Goal: Transaction & Acquisition: Subscribe to service/newsletter

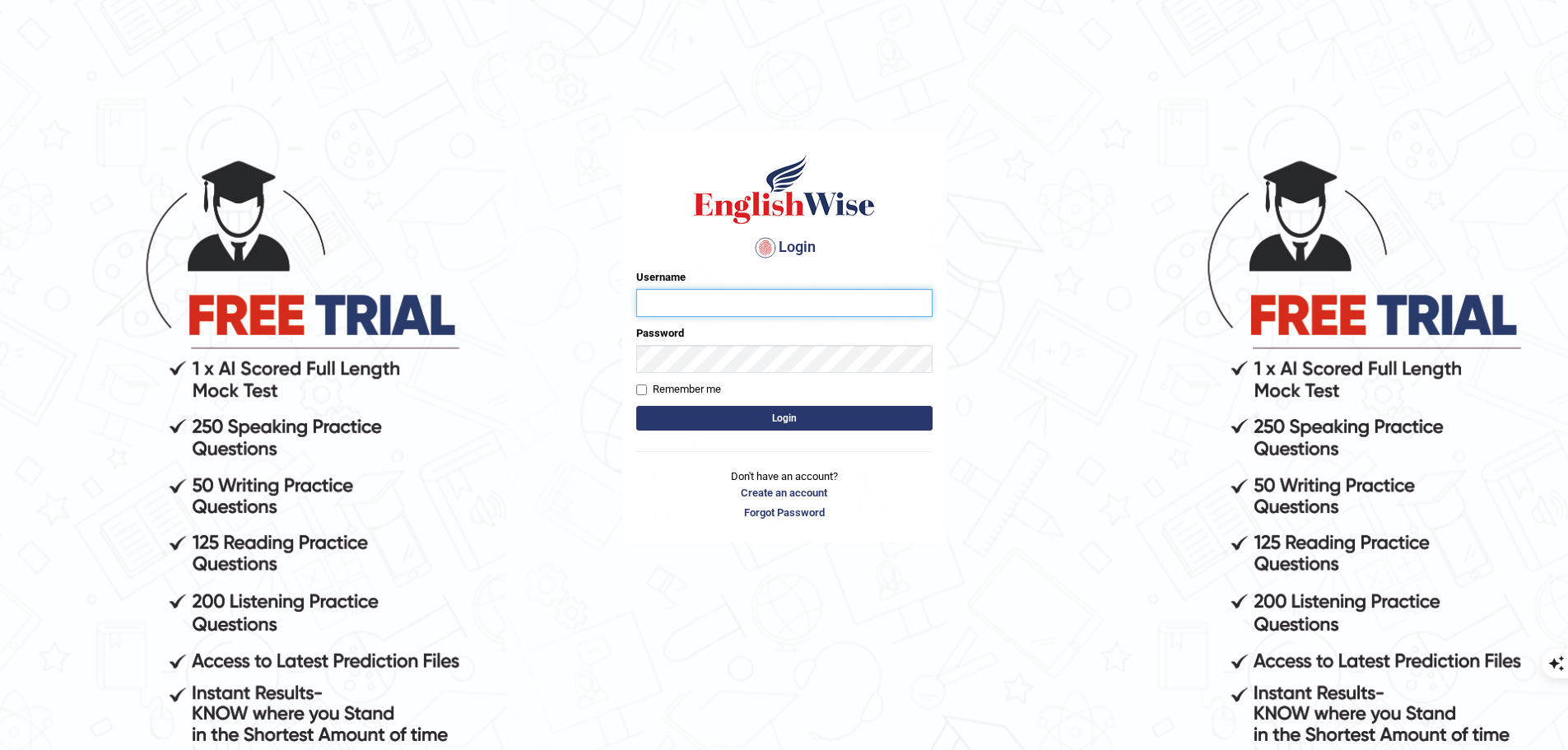
type input "uakhter30"
click at [708, 426] on button "Login" at bounding box center [784, 419] width 296 height 25
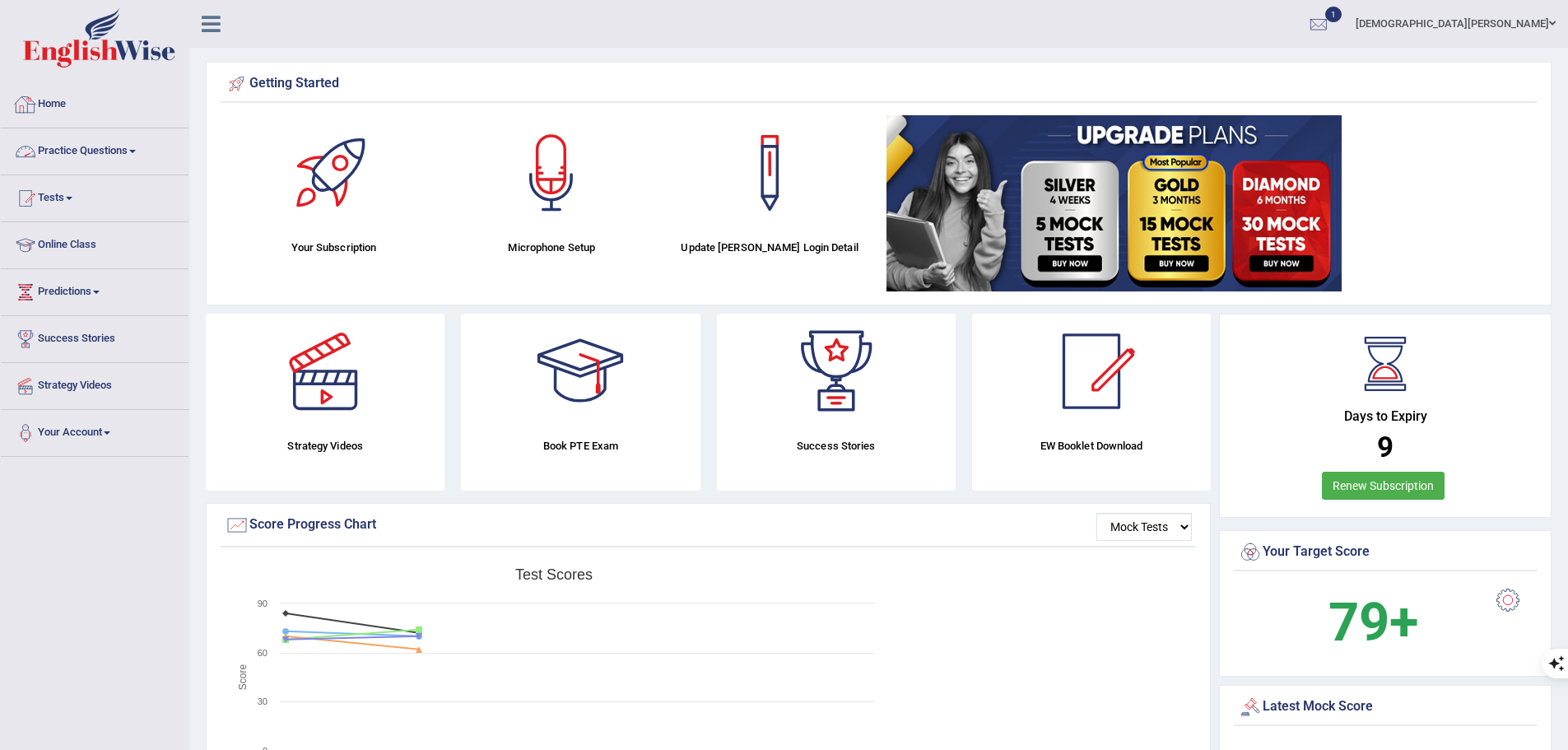
click at [84, 150] on link "Practice Questions" at bounding box center [95, 148] width 188 height 41
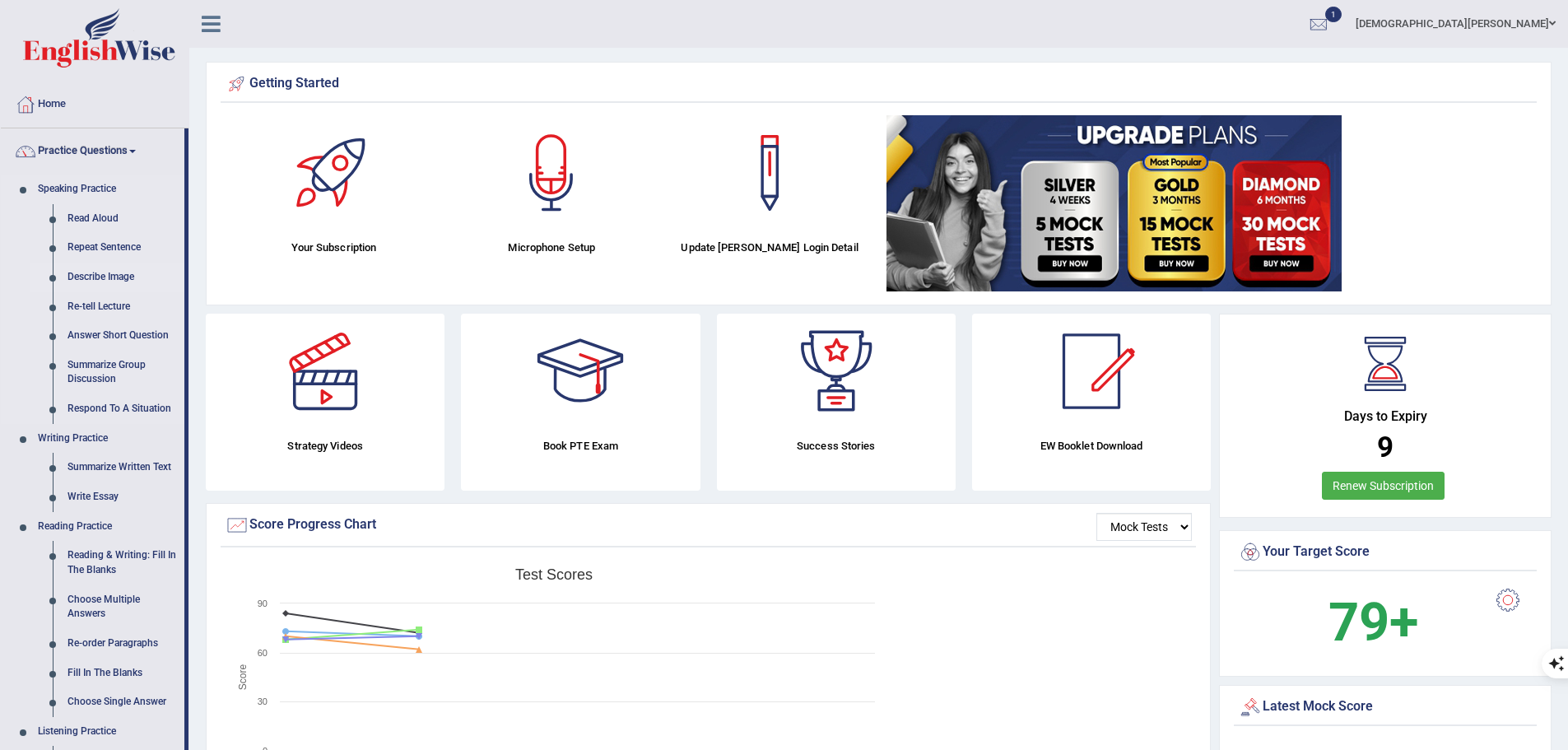
click at [94, 276] on link "Describe Image" at bounding box center [123, 277] width 125 height 30
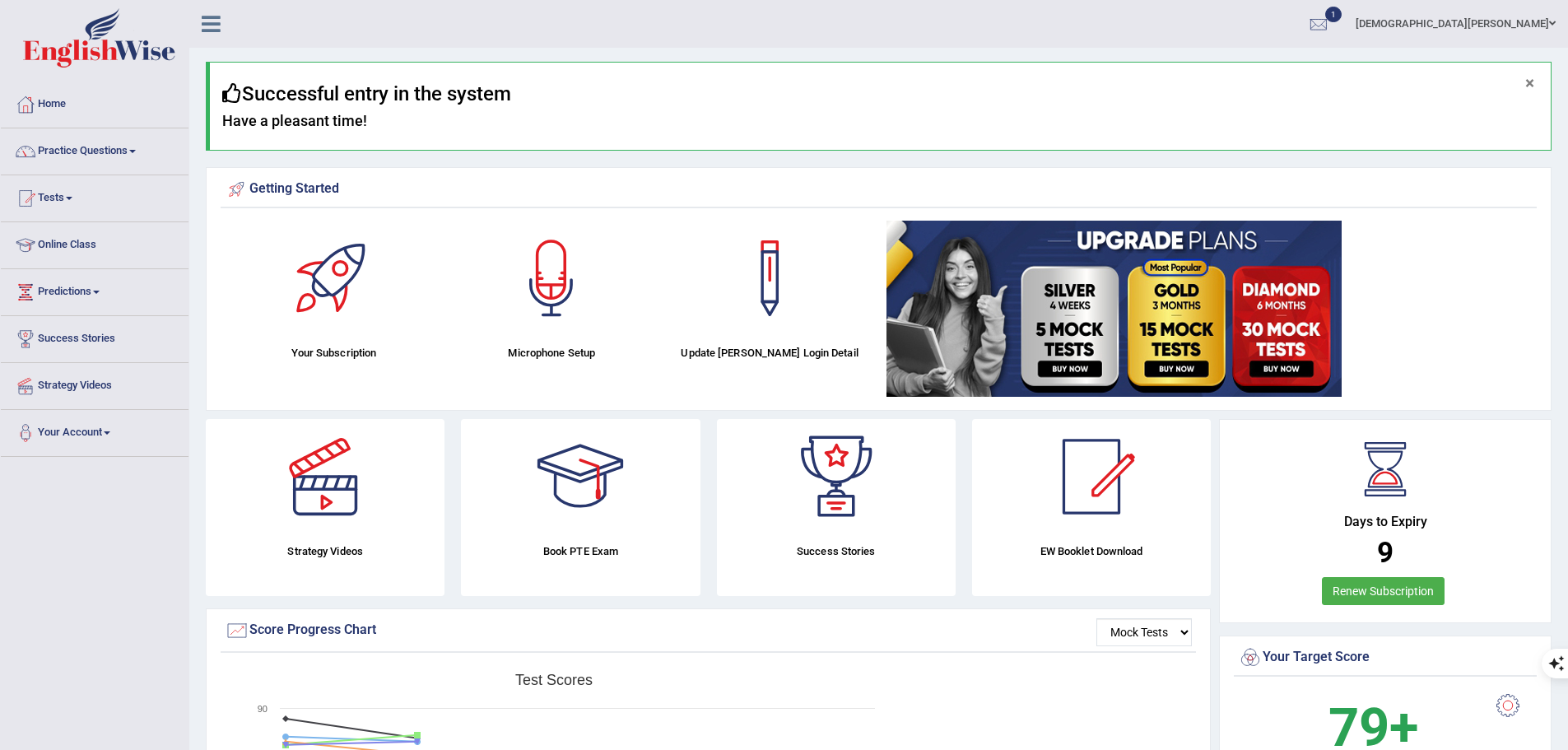
click at [1530, 85] on button "×" at bounding box center [1529, 83] width 9 height 17
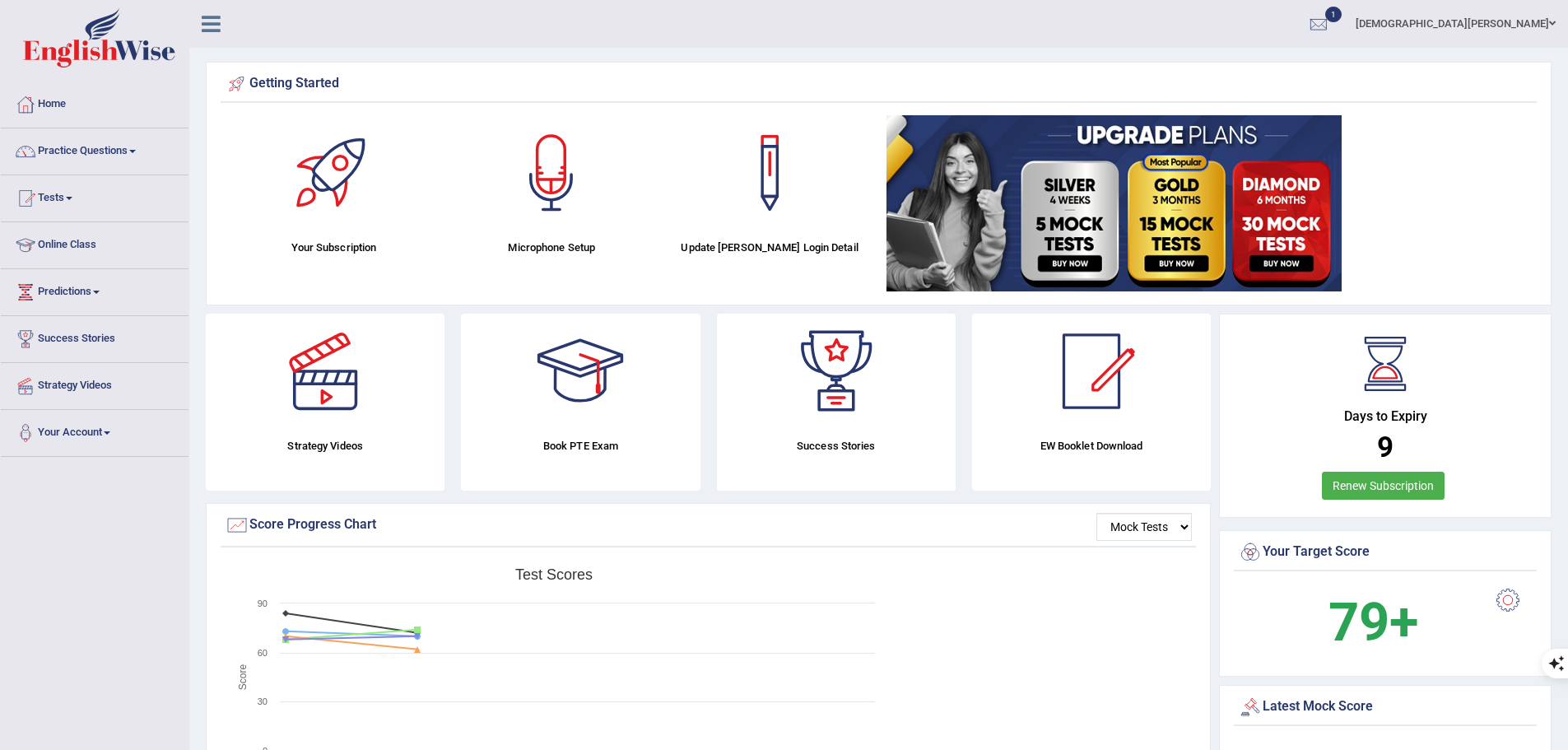
drag, startPoint x: 1552, startPoint y: 57, endPoint x: 828, endPoint y: 279, distance: 757.3
click at [1384, 488] on link "Renew Subscription" at bounding box center [1383, 485] width 123 height 28
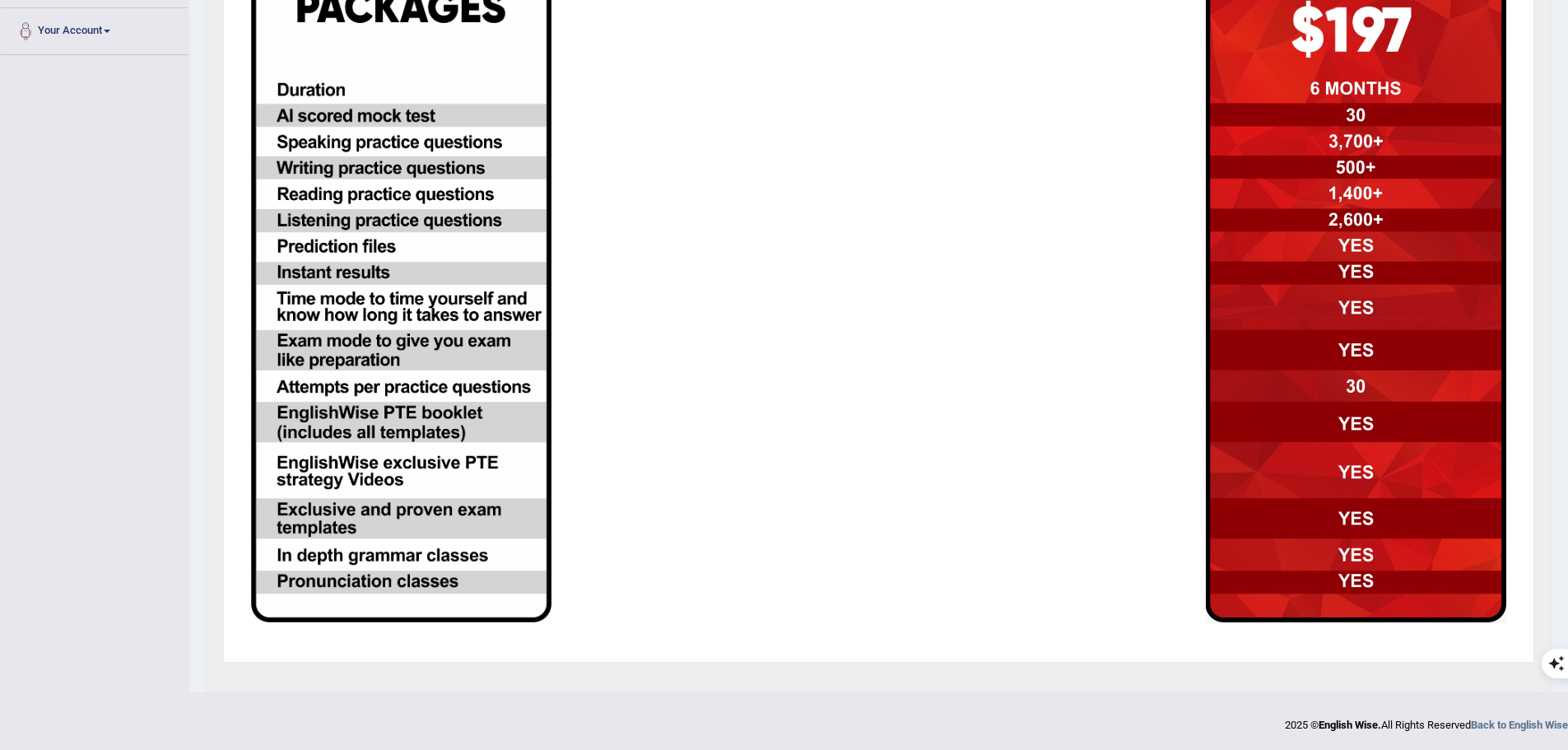
scroll to position [237, 0]
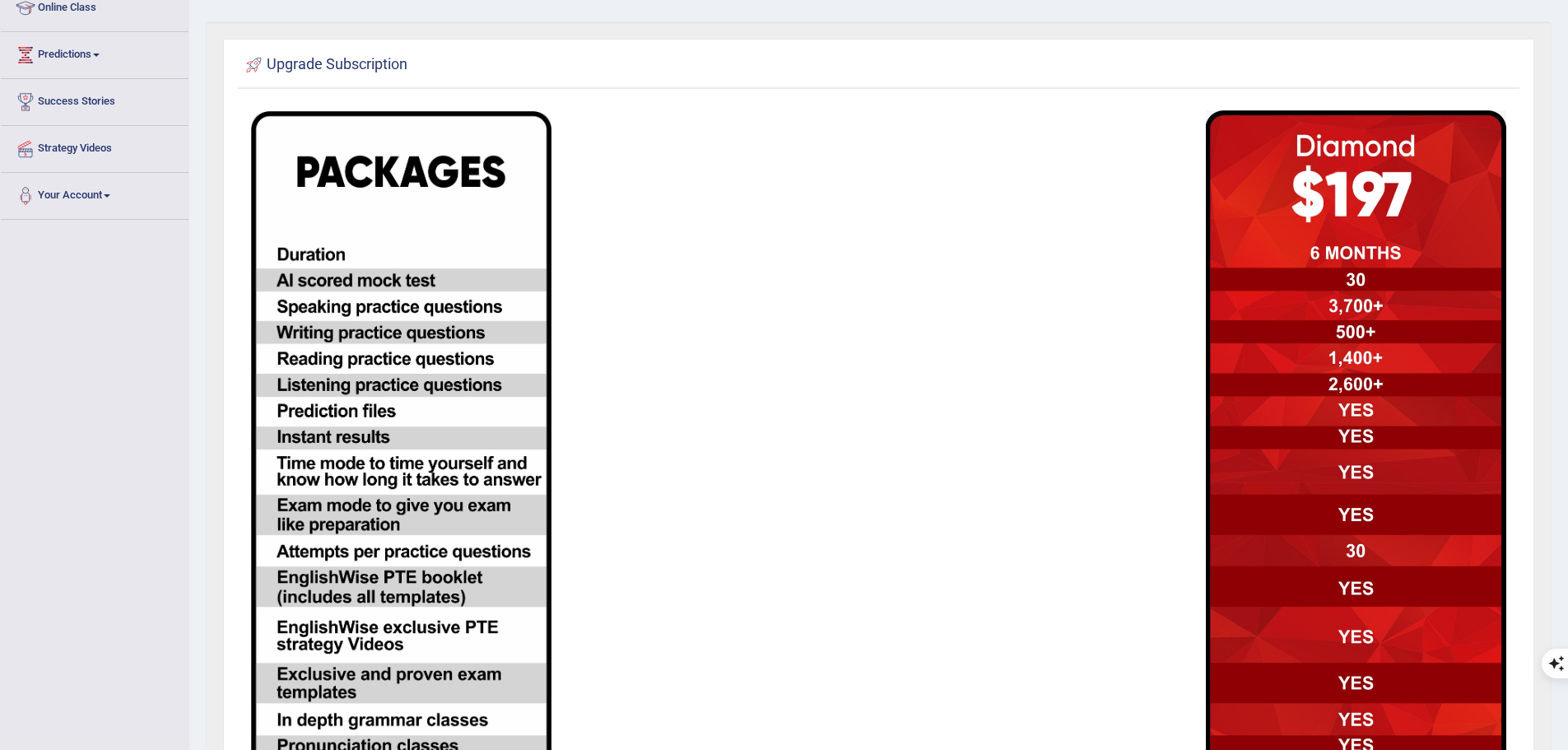
click at [1357, 547] on img at bounding box center [1356, 448] width 301 height 677
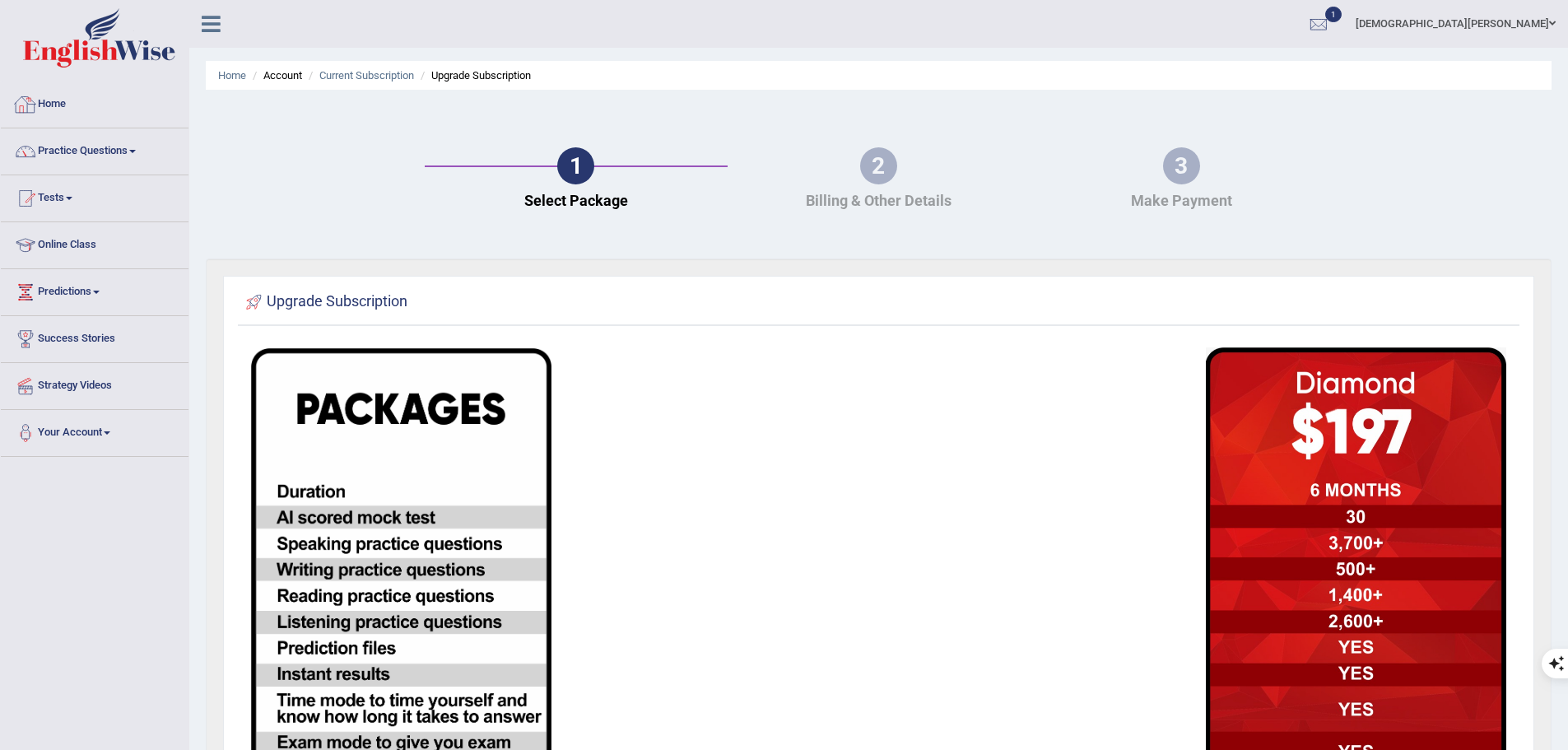
click at [31, 102] on div at bounding box center [26, 104] width 25 height 25
